Goal: Task Accomplishment & Management: Manage account settings

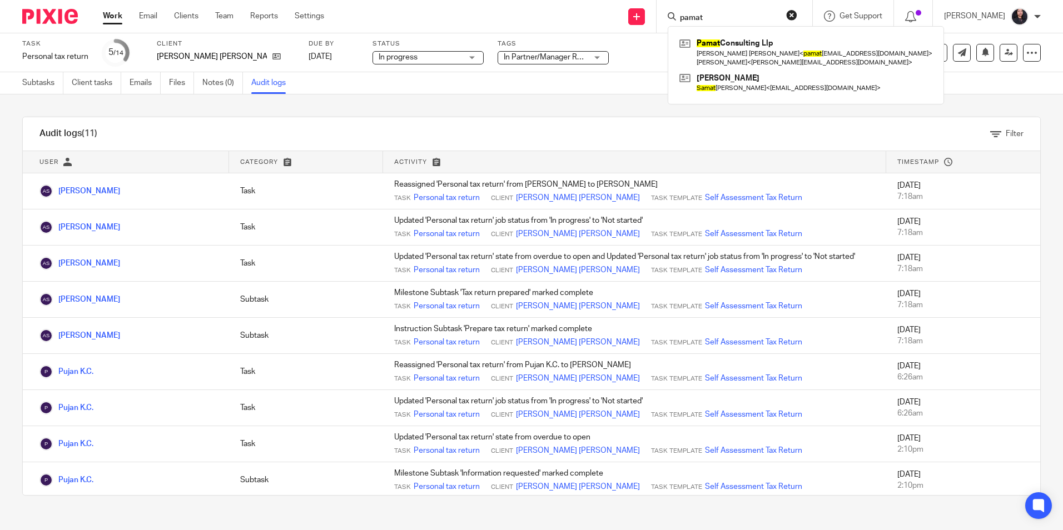
click at [36, 20] on img at bounding box center [50, 16] width 56 height 15
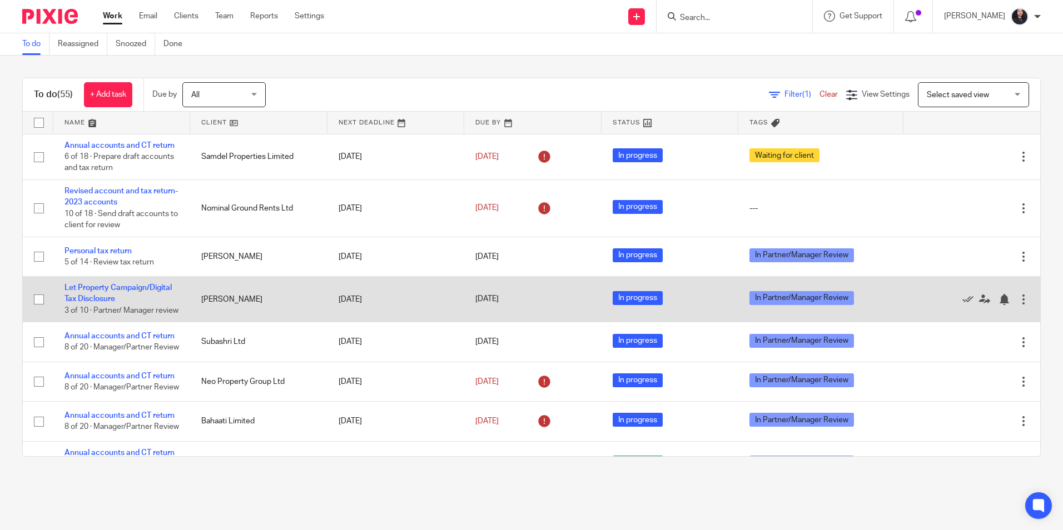
scroll to position [1363, 0]
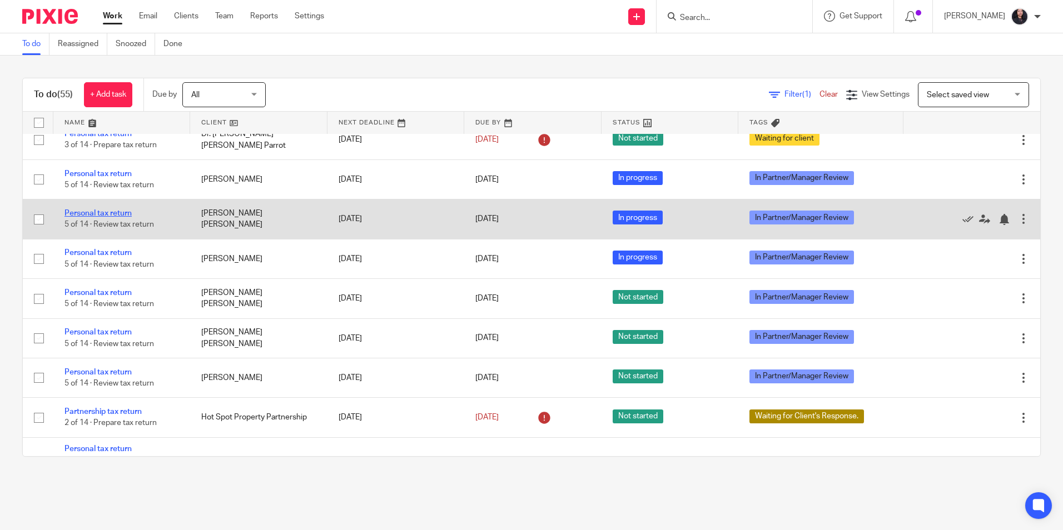
click at [113, 217] on link "Personal tax return" at bounding box center [97, 214] width 67 height 8
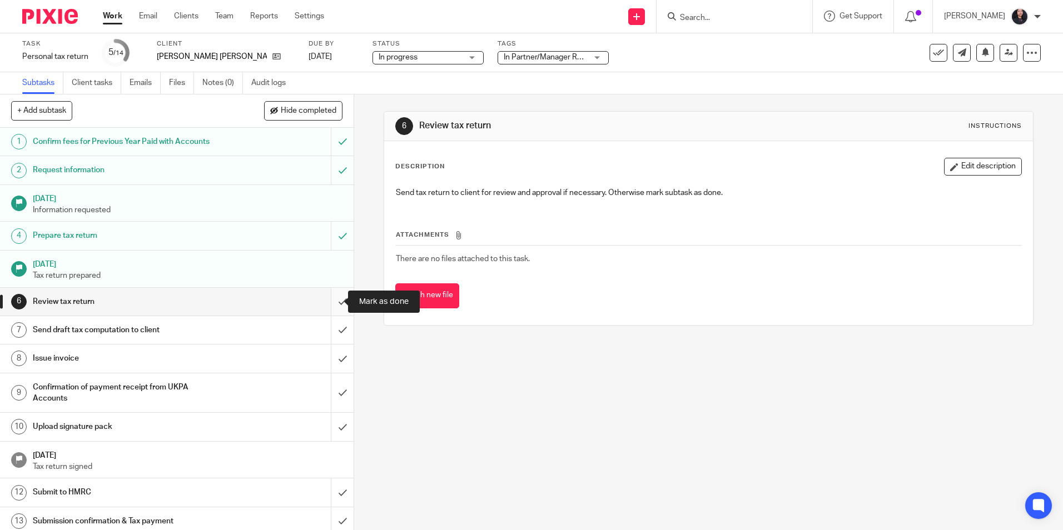
click at [332, 303] on input "submit" at bounding box center [176, 302] width 353 height 28
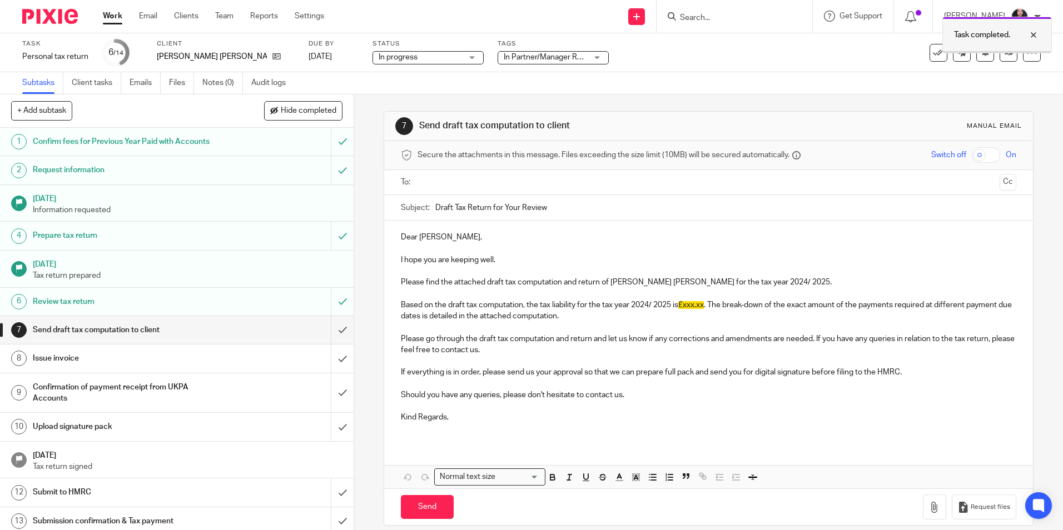
click at [1035, 32] on div at bounding box center [1025, 34] width 30 height 13
click at [1004, 49] on icon at bounding box center [1008, 52] width 8 height 8
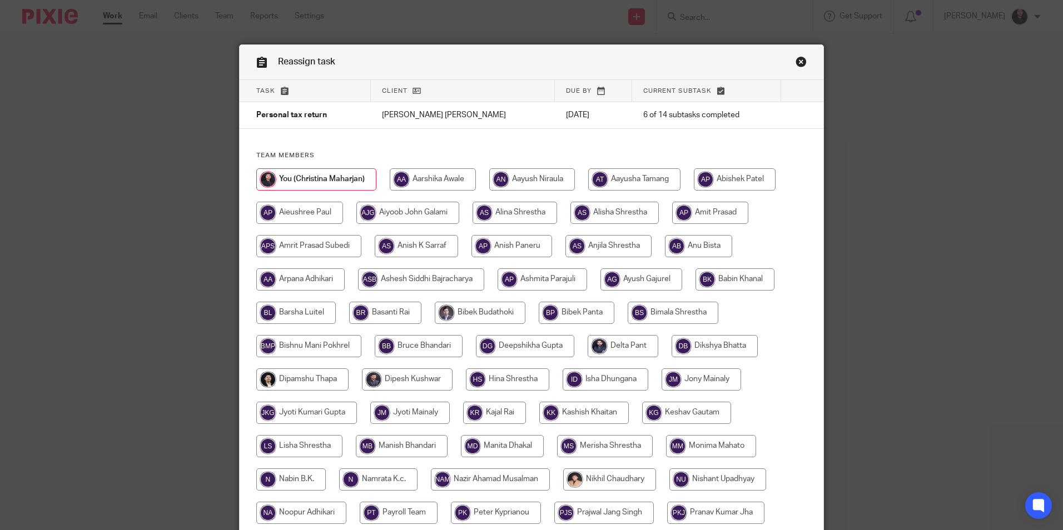
click at [400, 240] on input "radio" at bounding box center [416, 246] width 83 height 22
radio input "true"
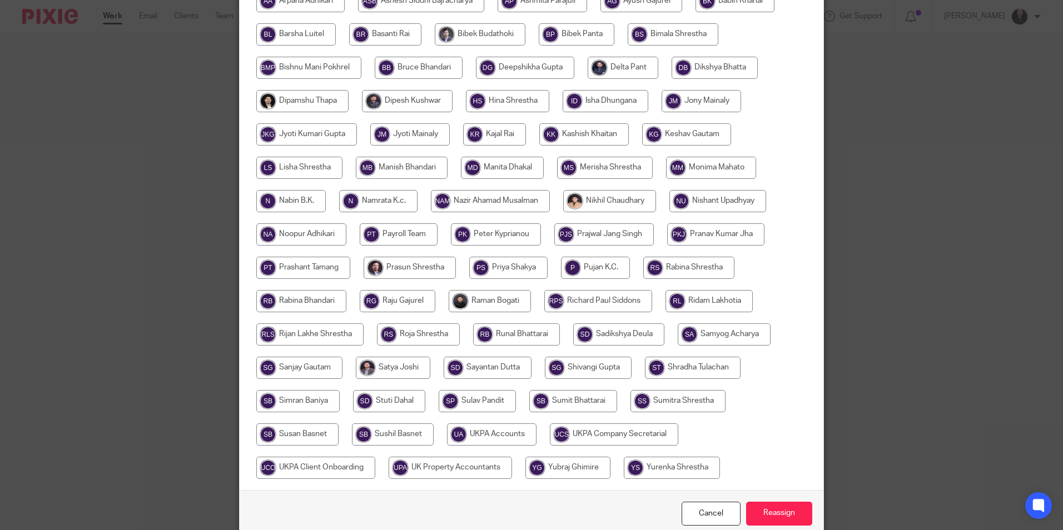
scroll to position [330, 0]
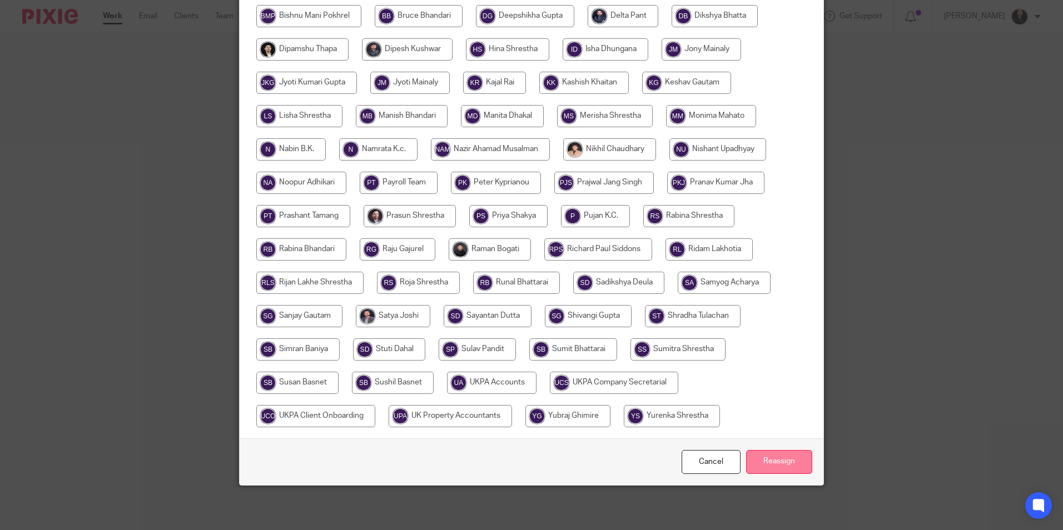
click at [786, 468] on input "Reassign" at bounding box center [779, 462] width 66 height 24
